Goal: Transaction & Acquisition: Purchase product/service

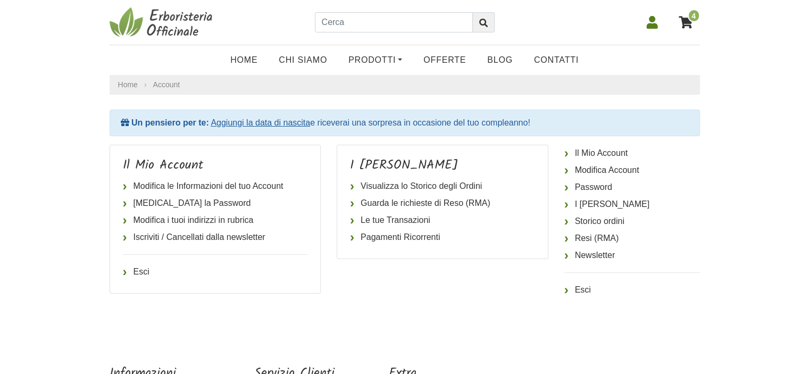
click at [687, 21] on icon at bounding box center [686, 22] width 14 height 12
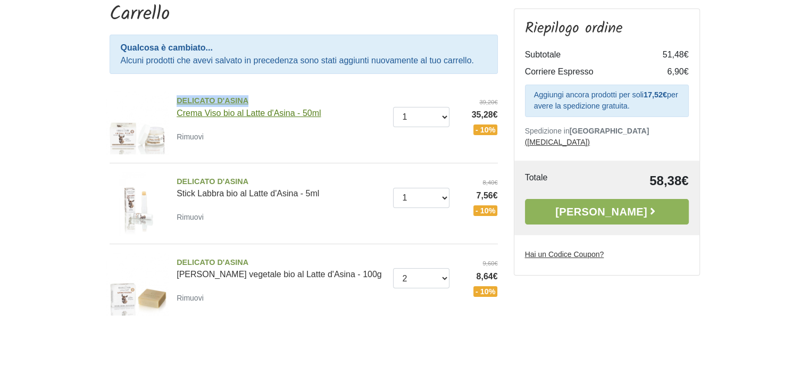
drag, startPoint x: 169, startPoint y: 99, endPoint x: 247, endPoint y: 96, distance: 78.3
click at [247, 96] on div "DELICATO D'ASINA Crema Viso bio al Latte d'Asina - 50ml Rimuovi" at bounding box center [281, 119] width 225 height 48
copy span "DELICATO D'ASINA"
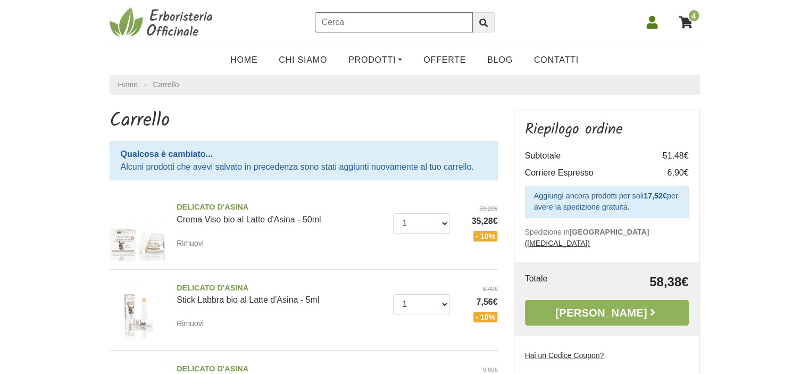
click at [389, 19] on input "text" at bounding box center [394, 22] width 158 height 20
paste input "DELICATO D'ASINA"
type input "DELICATO D'ASINA"
click at [491, 23] on button "submit" at bounding box center [483, 22] width 22 height 20
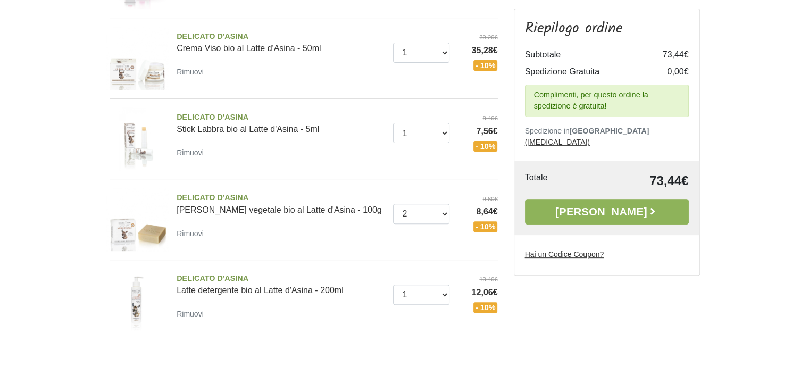
scroll to position [319, 0]
click at [442, 296] on select "0 (Rimuovi) 1" at bounding box center [421, 294] width 56 height 20
select select "0"
click at [393, 284] on select "0 (Rimuovi) 1" at bounding box center [421, 294] width 56 height 20
click at [564, 321] on aside "Riepilogo ordine Subtotale 73,44€ Spedizione Gratuita 0,00€ Complimenti, per qu…" at bounding box center [607, 73] width 202 height 566
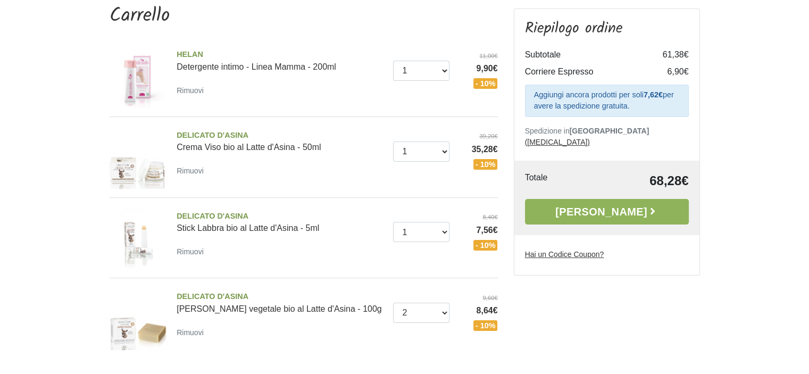
scroll to position [106, 0]
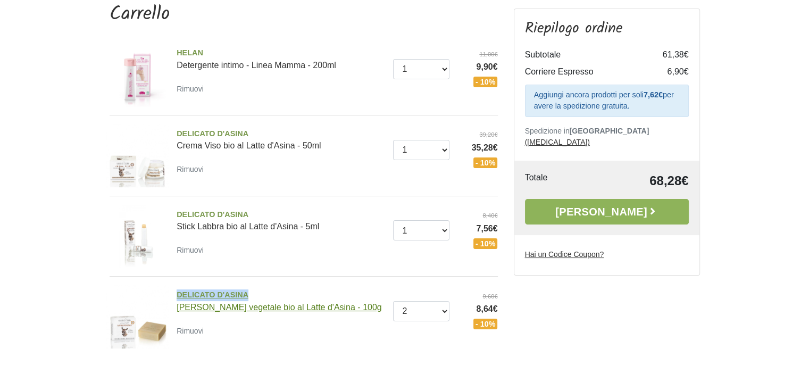
drag, startPoint x: 171, startPoint y: 292, endPoint x: 251, endPoint y: 291, distance: 79.8
click at [251, 291] on div "DELICATO D'ASINA Sapone vegetale bio al Latte d'Asina - 100g Rimuovi" at bounding box center [281, 313] width 225 height 48
copy span "DELICATO D'ASINA"
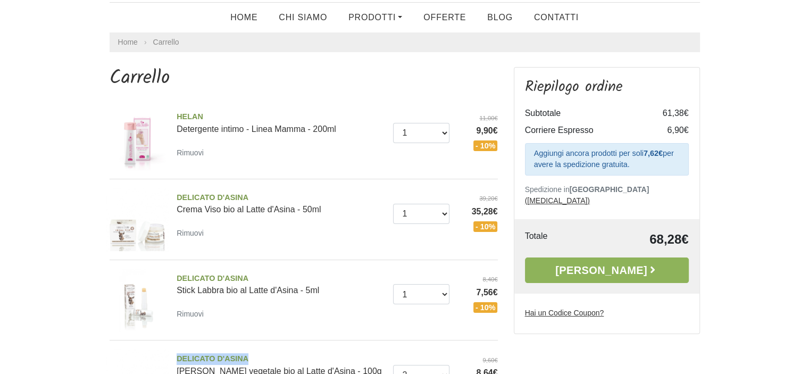
scroll to position [0, 0]
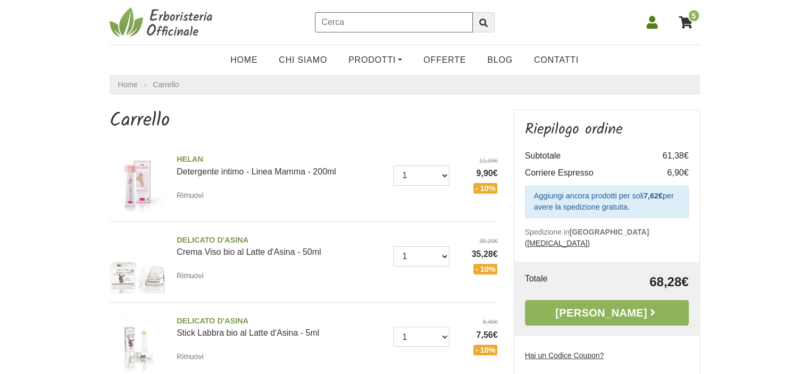
click at [411, 28] on input "text" at bounding box center [394, 22] width 158 height 20
paste input "DELICATO D'ASINA"
type input "DELICATO D'ASINA"
click at [484, 24] on icon "submit" at bounding box center [483, 23] width 9 height 9
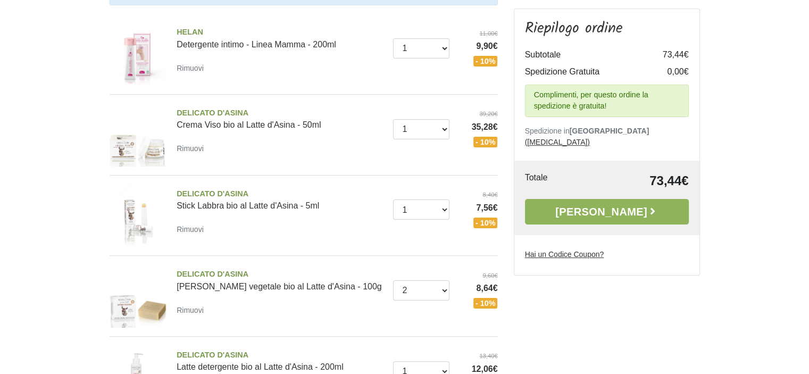
scroll to position [106, 0]
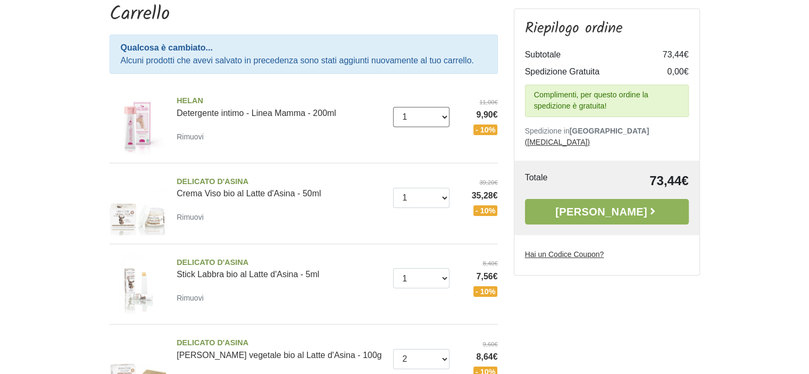
click at [442, 117] on select "0 (Rimuovi) 1" at bounding box center [421, 117] width 56 height 20
click at [455, 85] on div "HELAN Detergente intimo - Linea Mamma - 200ml Rimuovi Quantità 0 (Rimuovi) 1 11…" at bounding box center [304, 122] width 388 height 80
click at [443, 117] on select "0 (Rimuovi) 1" at bounding box center [421, 117] width 56 height 20
click at [393, 107] on select "0 (Rimuovi) 1" at bounding box center [421, 117] width 56 height 20
click at [434, 88] on div "HELAN Detergente intimo - Linea Mamma - 200ml Rimuovi Quantità 0 (Rimuovi) 1 11…" at bounding box center [304, 122] width 388 height 80
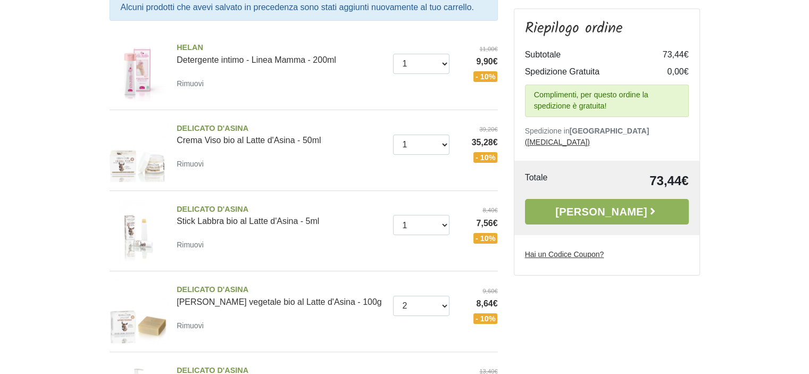
scroll to position [213, 0]
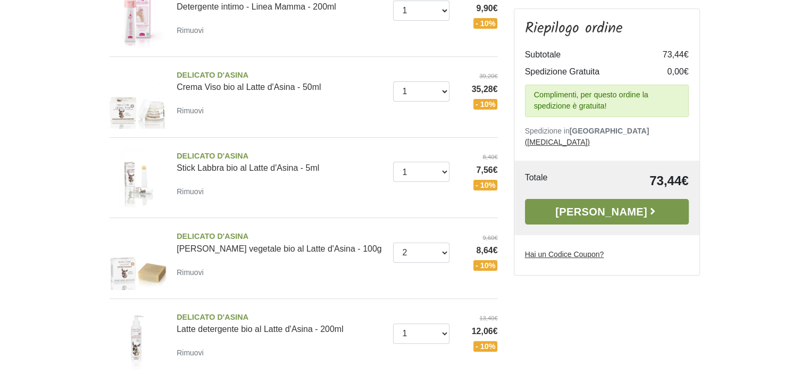
click at [615, 199] on link "[PERSON_NAME]" at bounding box center [607, 212] width 164 height 26
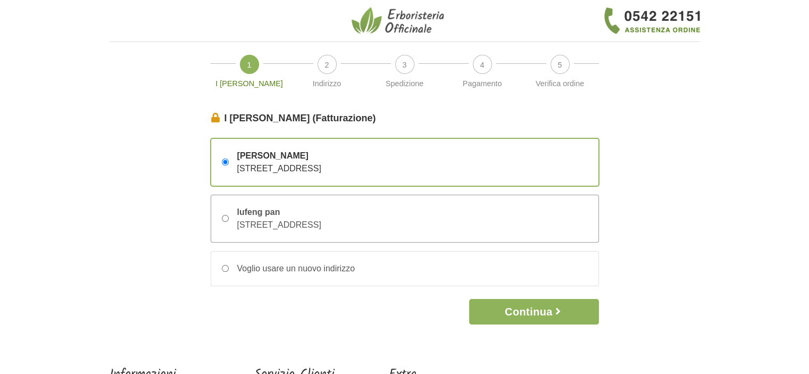
click at [226, 218] on input "lufeng pan [STREET_ADDRESS]" at bounding box center [225, 218] width 7 height 7
radio input "true"
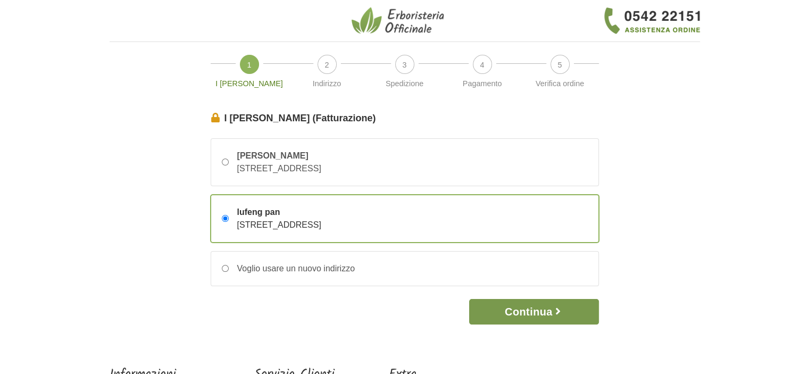
click at [566, 312] on button "Continua" at bounding box center [533, 312] width 129 height 26
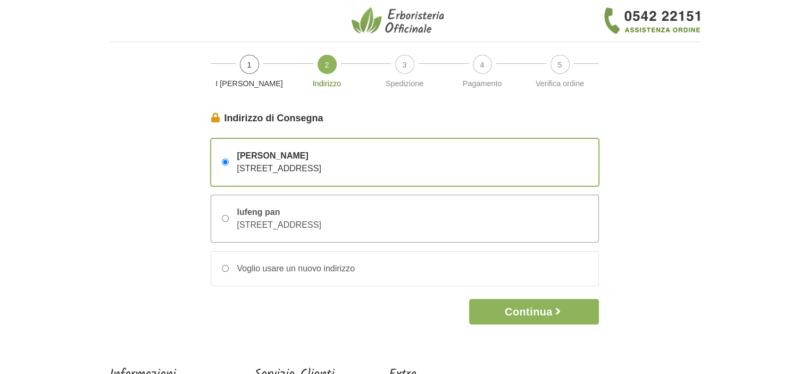
click at [224, 221] on input "lufeng pan Via Miglioretti,2 – 20161 MILANO, Milano, Italia" at bounding box center [225, 218] width 7 height 7
radio input "true"
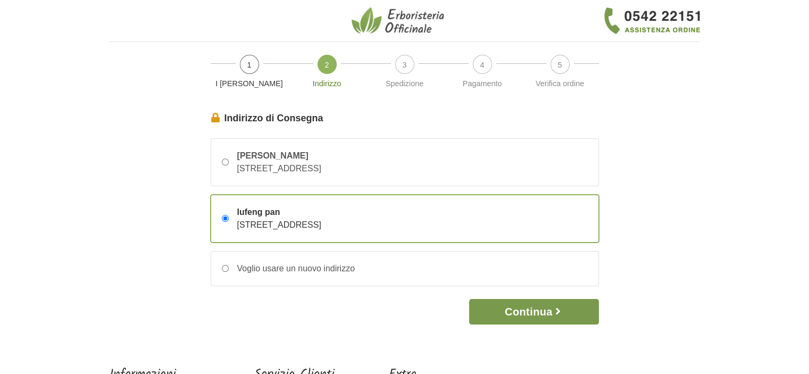
click at [522, 313] on button "Continua" at bounding box center [533, 312] width 129 height 26
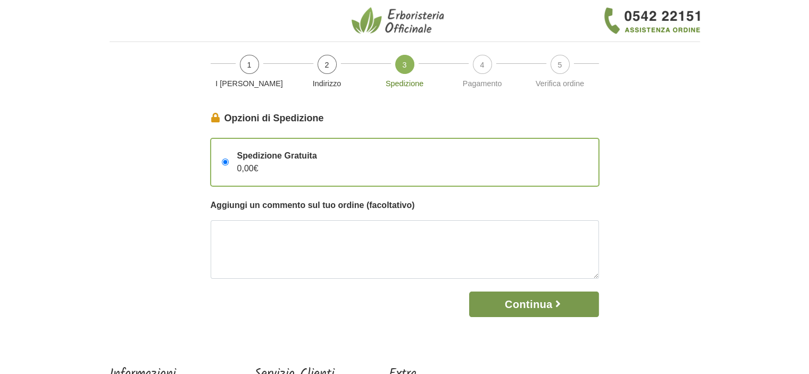
click at [503, 306] on button "Continua" at bounding box center [533, 305] width 129 height 26
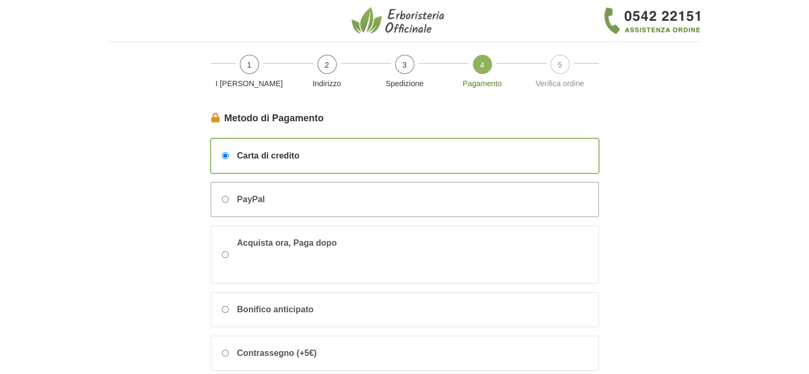
click at [222, 196] on input "PayPal" at bounding box center [225, 199] width 7 height 7
radio input "true"
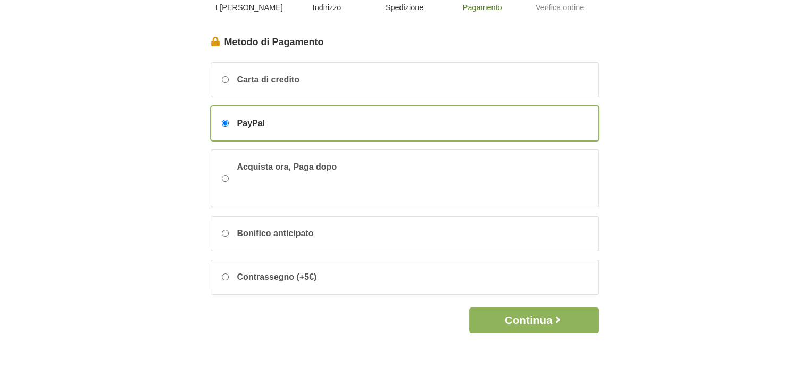
scroll to position [160, 0]
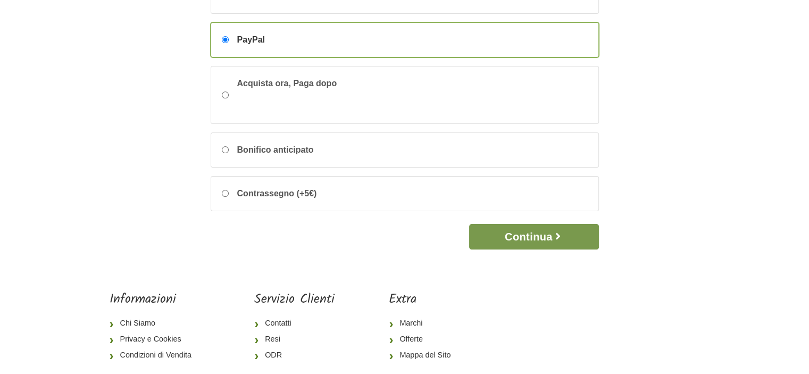
click at [514, 233] on button "Continua" at bounding box center [533, 237] width 129 height 26
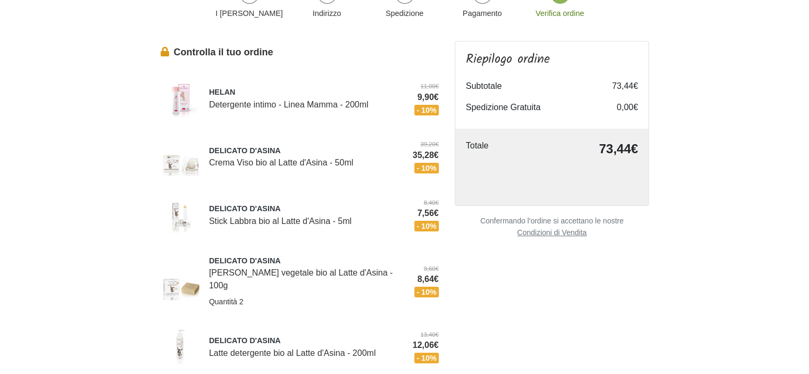
scroll to position [53, 0]
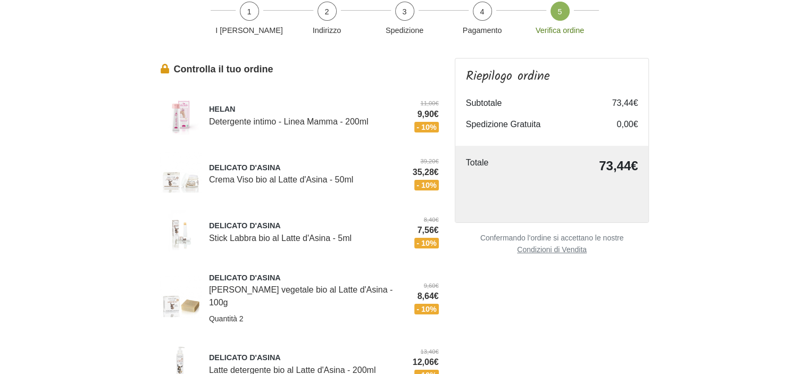
click at [586, 182] on div "Totale 73,44€" at bounding box center [552, 184] width 194 height 77
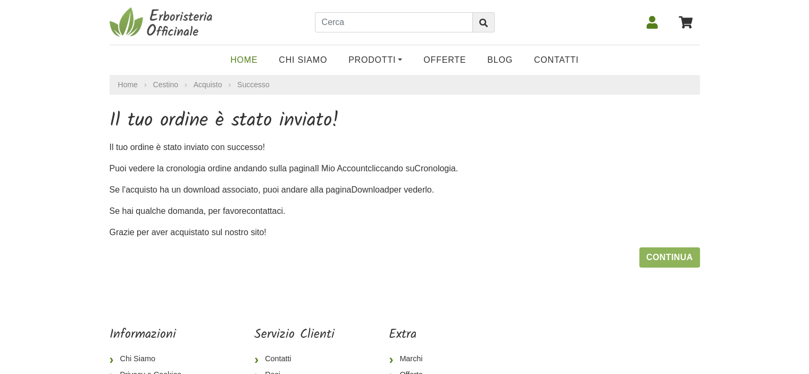
click at [246, 59] on link "Home" at bounding box center [244, 59] width 48 height 21
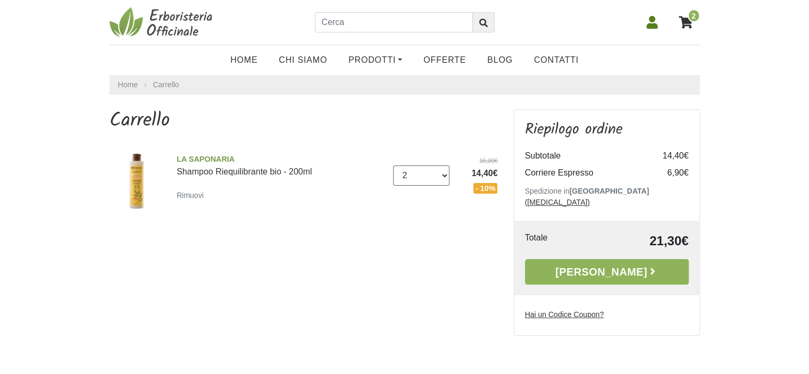
click at [445, 172] on select "0 (Rimuovi) 1 2 3 4 5 6" at bounding box center [421, 175] width 56 height 20
click at [353, 15] on input "text" at bounding box center [394, 22] width 158 height 20
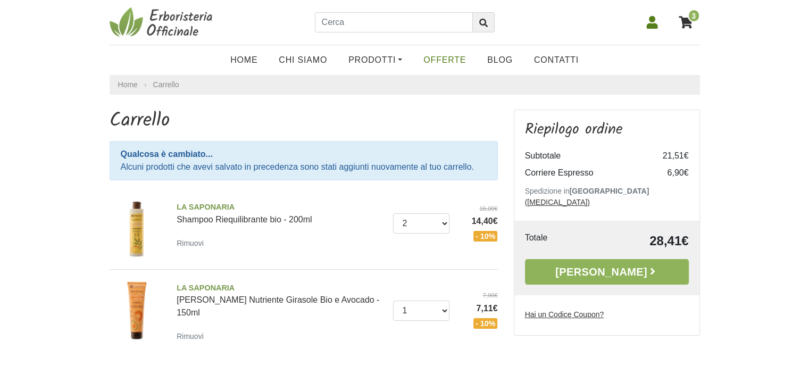
click at [436, 55] on link "OFFERTE" at bounding box center [445, 59] width 64 height 21
